Goal: Find specific page/section: Find specific page/section

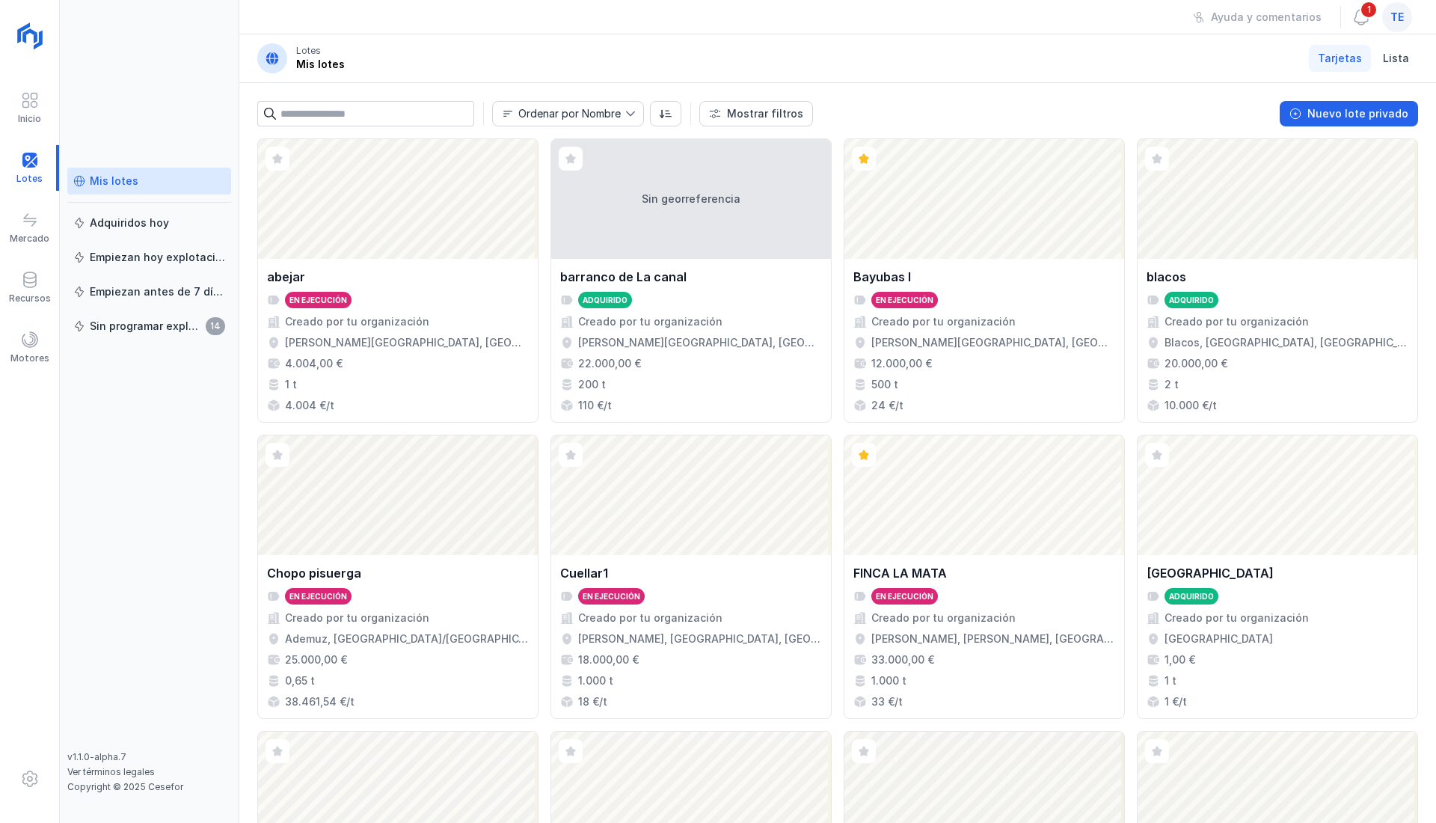
click at [28, 105] on span at bounding box center [30, 100] width 18 height 18
click at [37, 112] on div at bounding box center [30, 102] width 18 height 22
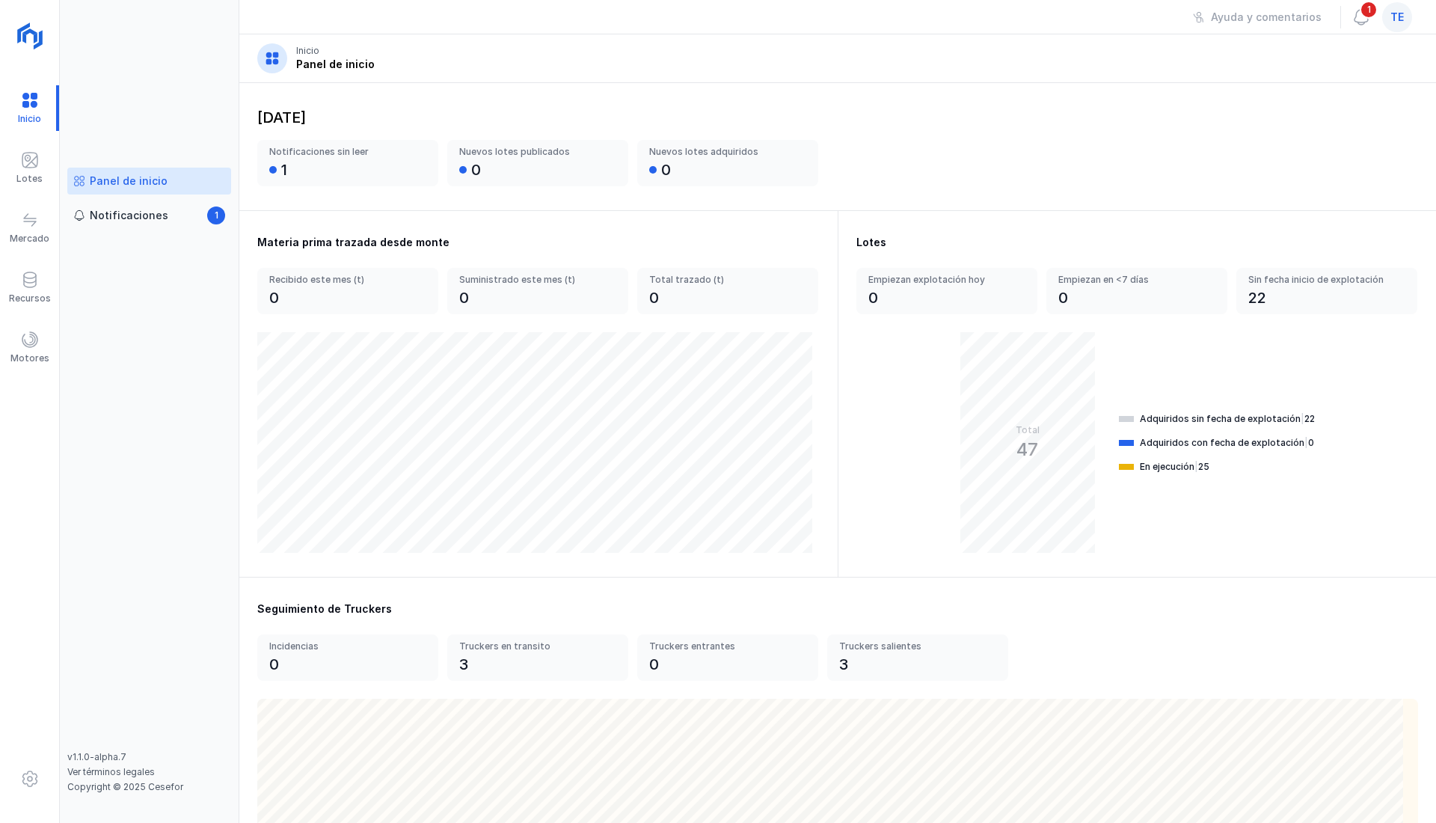
drag, startPoint x: 1194, startPoint y: 334, endPoint x: 1121, endPoint y: 319, distance: 74.1
click at [1168, 327] on div "Lotes Empiezan explotación hoy 0 Empiezan en <7 días 0 Sin fecha inicio de expl…" at bounding box center [1137, 394] width 598 height 366
click at [893, 309] on div "Lotes Empiezan explotación hoy 0 Empiezan en <7 días 0 Sin fecha inicio de expl…" at bounding box center [1137, 394] width 598 height 366
